Goal: Task Accomplishment & Management: Manage account settings

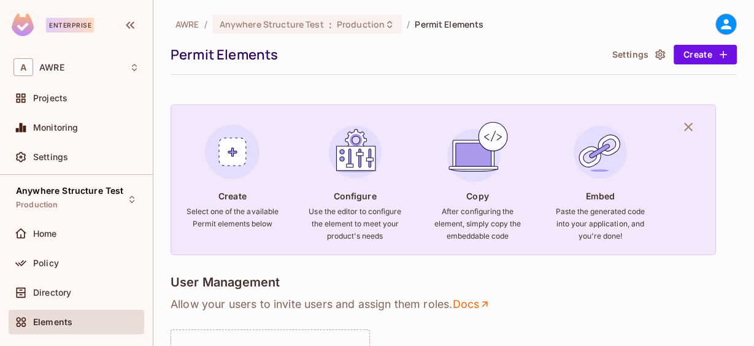
click at [721, 22] on icon at bounding box center [726, 24] width 10 height 10
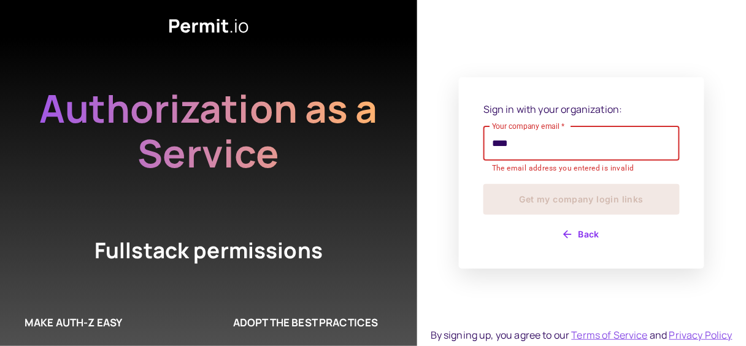
type input "**********"
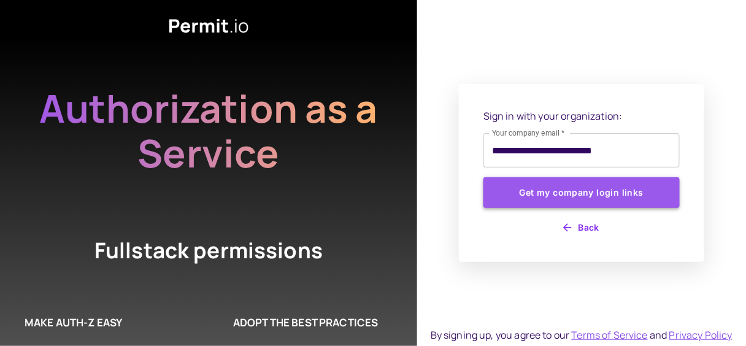
click at [613, 191] on button "Get my company login links" at bounding box center [581, 192] width 196 height 31
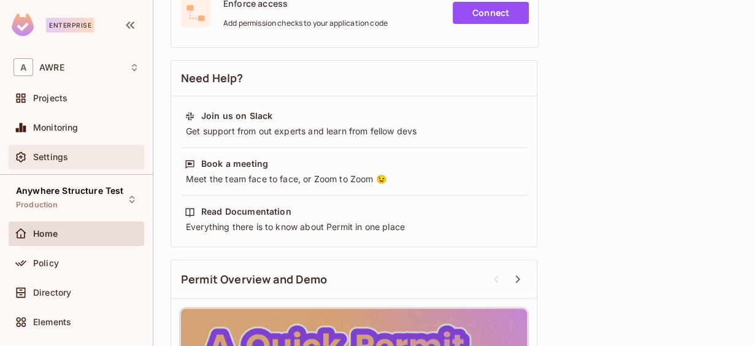
click at [72, 153] on div "Settings" at bounding box center [86, 157] width 106 height 10
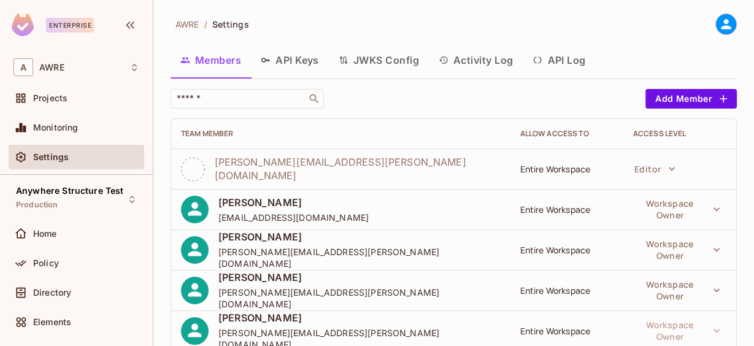
click at [718, 25] on icon at bounding box center [725, 24] width 15 height 15
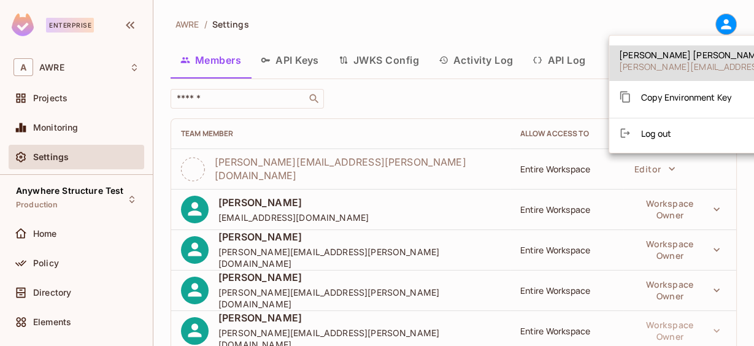
click at [403, 71] on div at bounding box center [377, 173] width 754 height 346
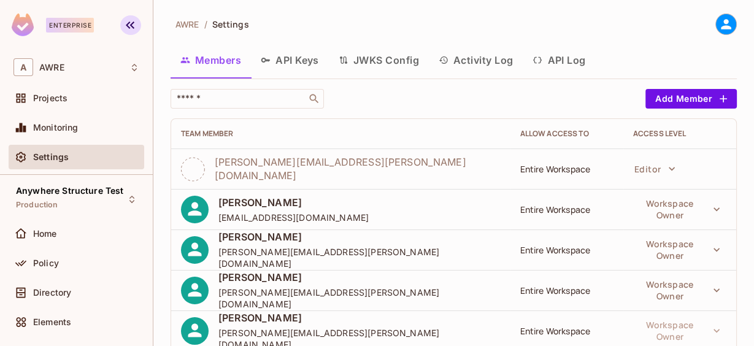
click at [131, 25] on icon "button" at bounding box center [130, 24] width 9 height 7
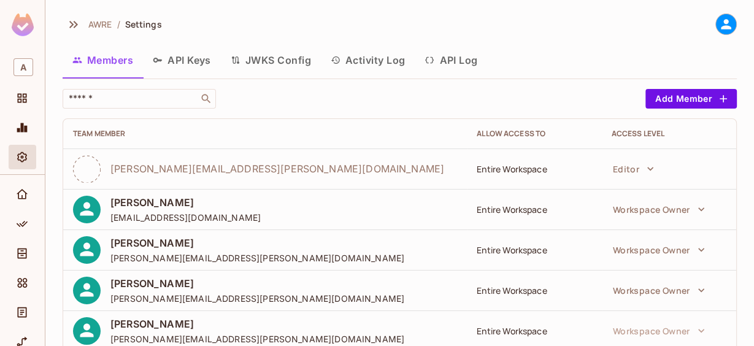
click at [30, 26] on img at bounding box center [23, 24] width 22 height 23
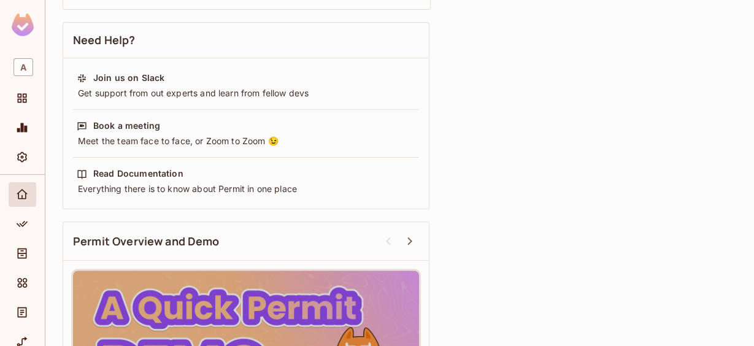
scroll to position [280, 0]
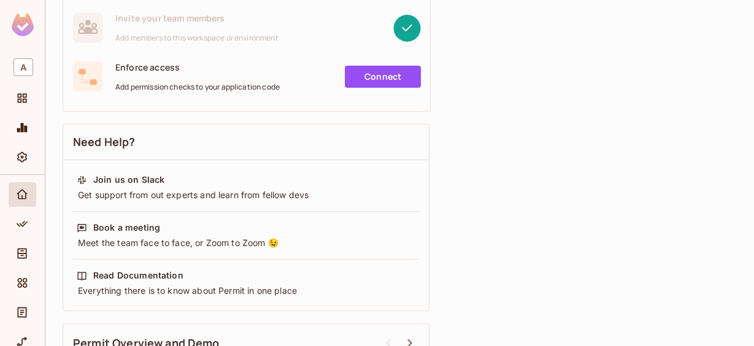
click at [545, 129] on div "Getting Started 3 Steps Left Create your workspace Your home base for permissio…" at bounding box center [400, 199] width 674 height 791
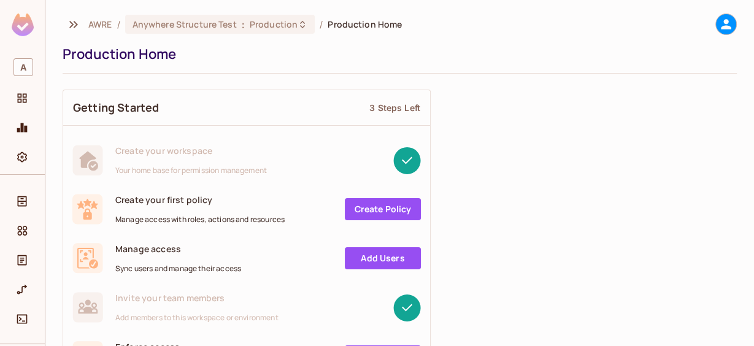
scroll to position [88, 0]
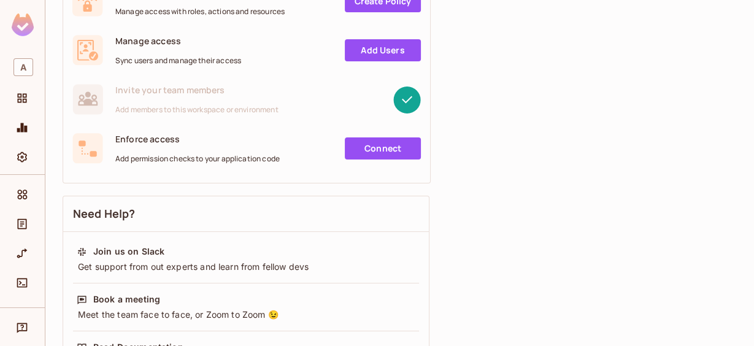
scroll to position [0, 0]
